Goal: Navigation & Orientation: Find specific page/section

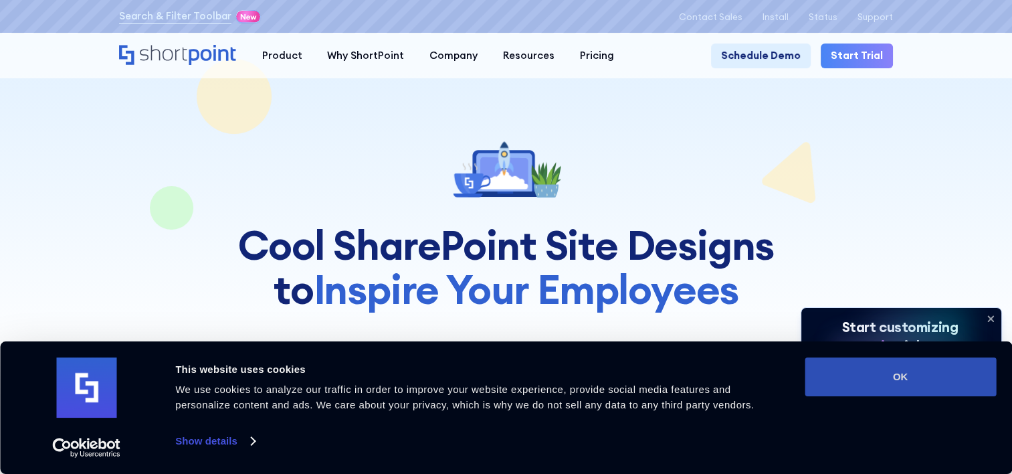
click at [937, 363] on button "OK" at bounding box center [900, 376] width 191 height 39
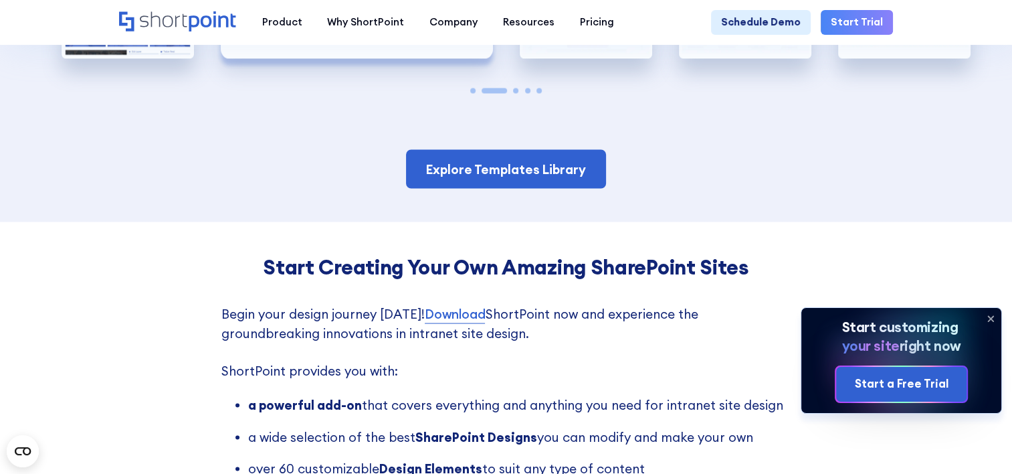
scroll to position [2408, 0]
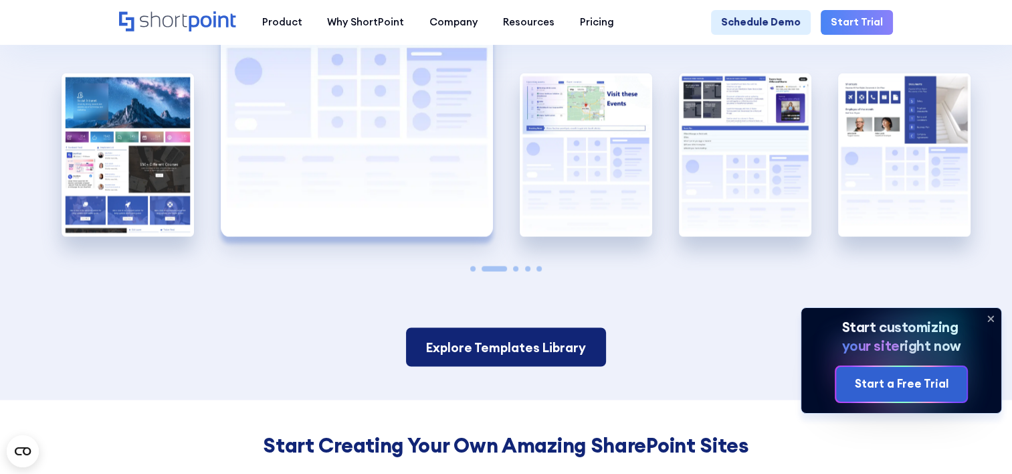
click at [511, 329] on link "Explore Templates Library" at bounding box center [506, 346] width 201 height 39
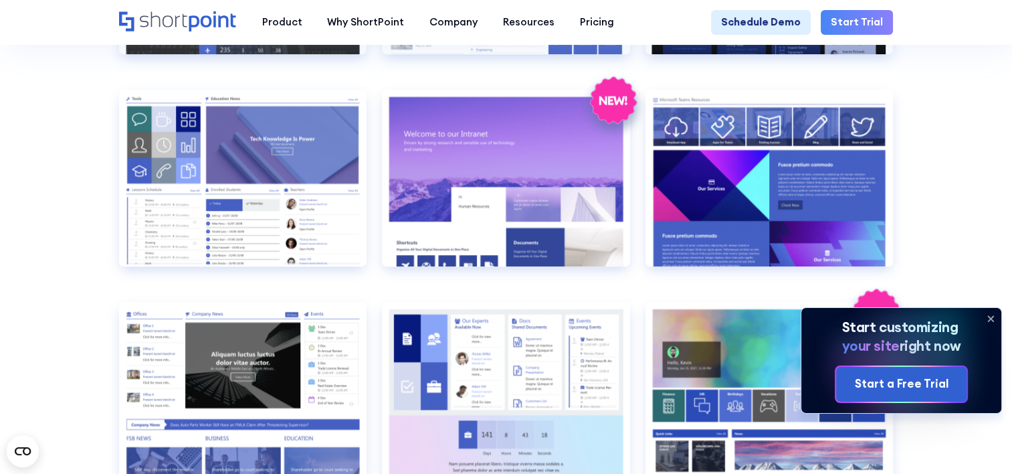
scroll to position [1538, 0]
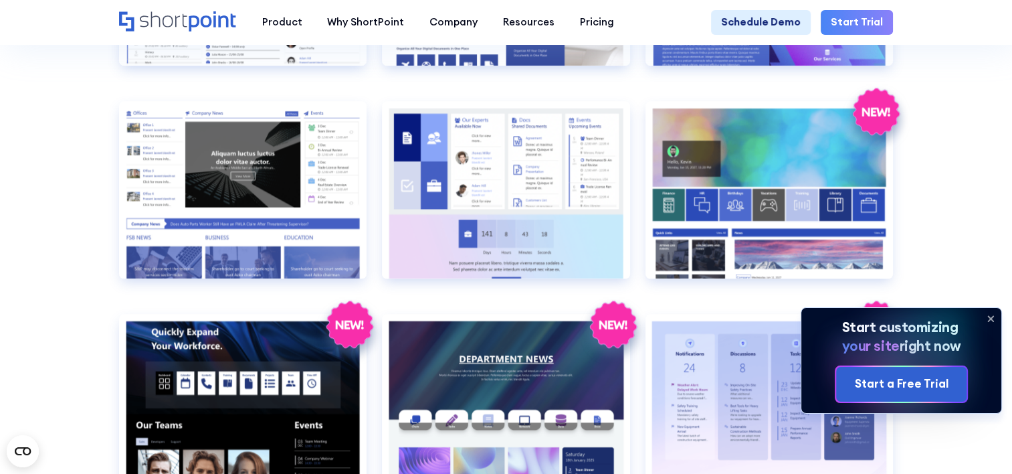
click at [993, 316] on icon at bounding box center [990, 318] width 21 height 21
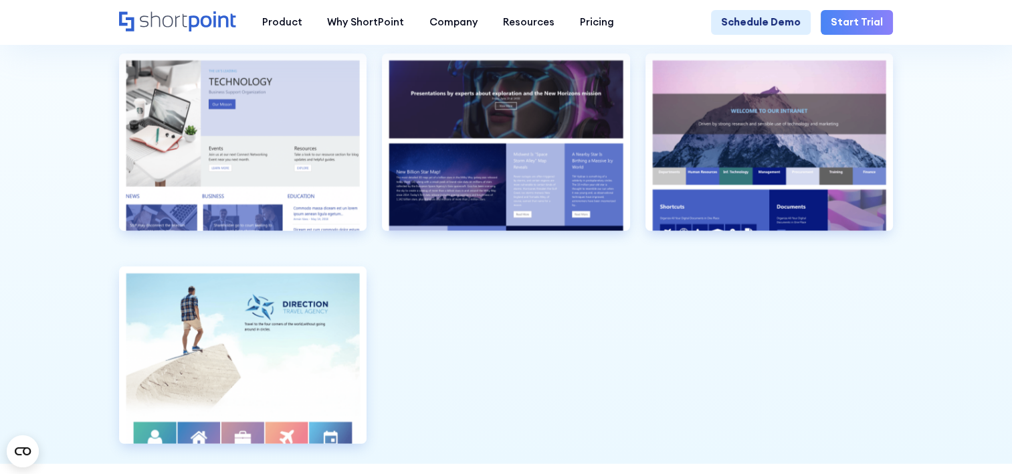
scroll to position [3344, 0]
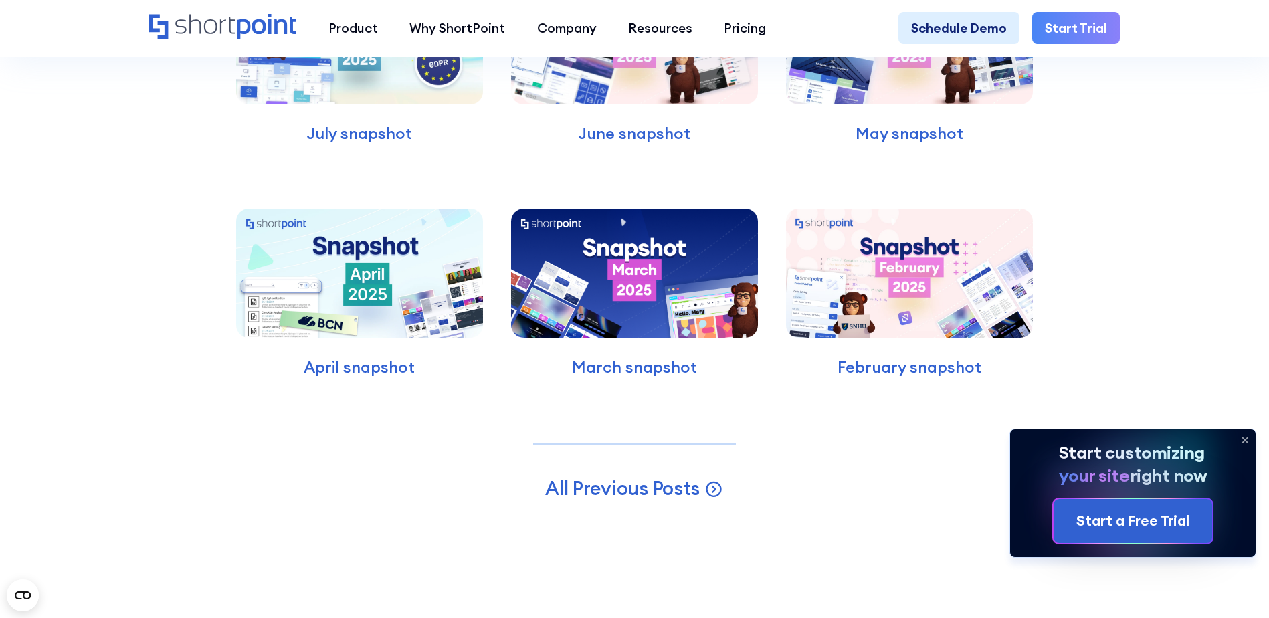
scroll to position [4882, 0]
